Goal: Register for event/course

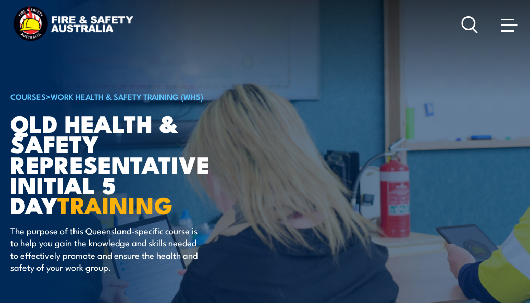
click at [513, 24] on span at bounding box center [509, 24] width 17 height 11
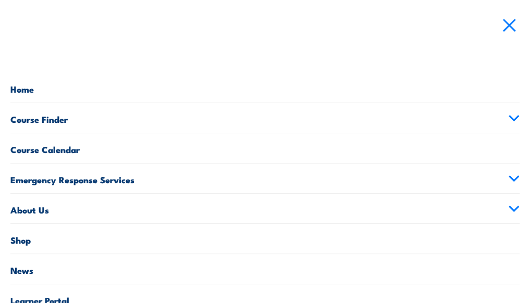
click at [37, 148] on link "Course Calendar" at bounding box center [264, 148] width 509 height 30
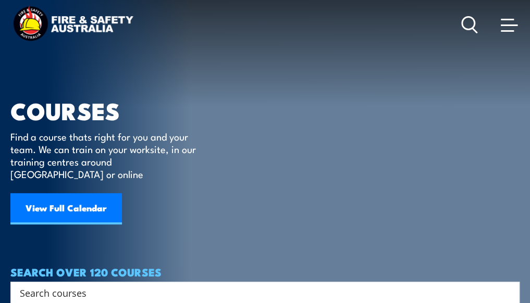
click at [69, 197] on link "View Full Calendar" at bounding box center [66, 208] width 112 height 31
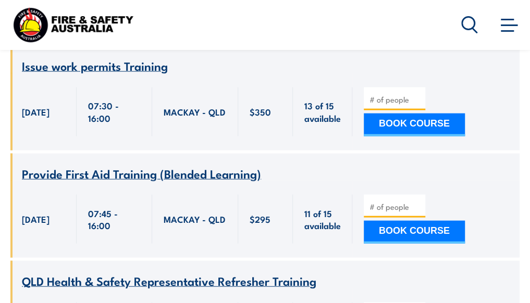
scroll to position [2586, 0]
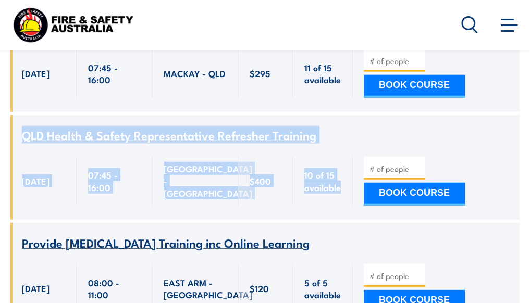
drag, startPoint x: 17, startPoint y: 128, endPoint x: 336, endPoint y: 182, distance: 323.6
click at [336, 182] on div "Course Name QLD Health & Safety Representative Refresher Training [DATE] 400" at bounding box center [264, 167] width 509 height 104
copy div "QLD Health & Safety Representative Refresher Training [DATE] 07:45:00 - 16:00:0…"
